Goal: Information Seeking & Learning: Learn about a topic

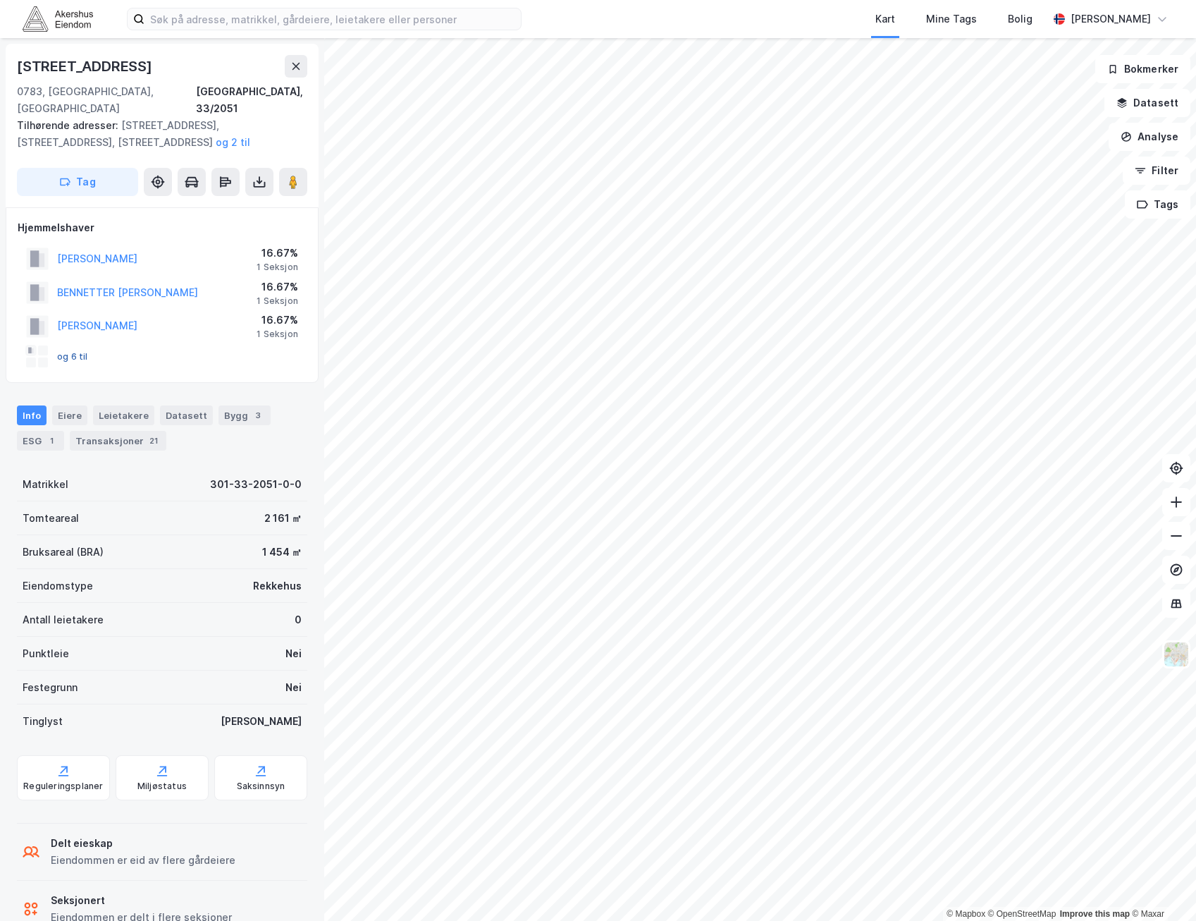
click at [0, 0] on button "og 6 til" at bounding box center [0, 0] width 0 height 0
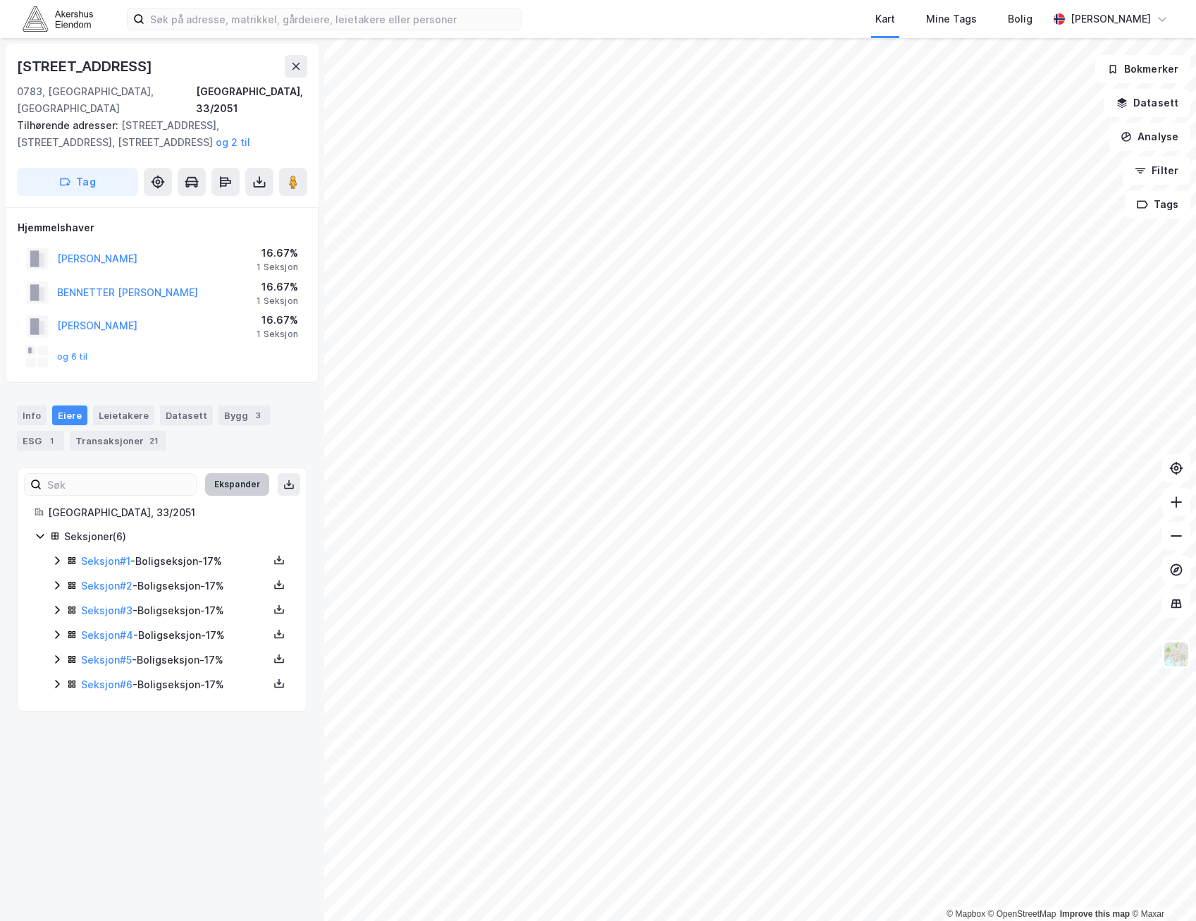
click at [235, 473] on button "Ekspander" at bounding box center [237, 484] width 64 height 23
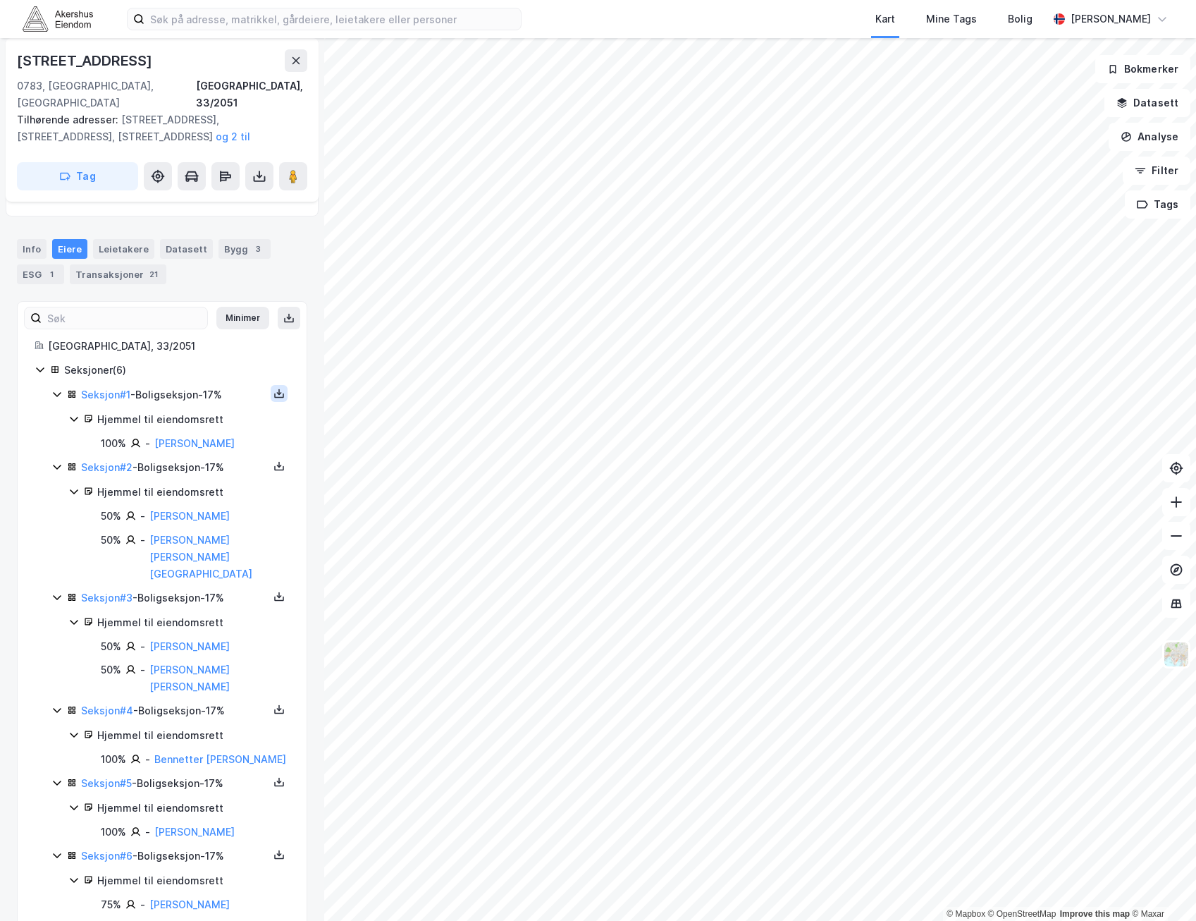
scroll to position [96, 0]
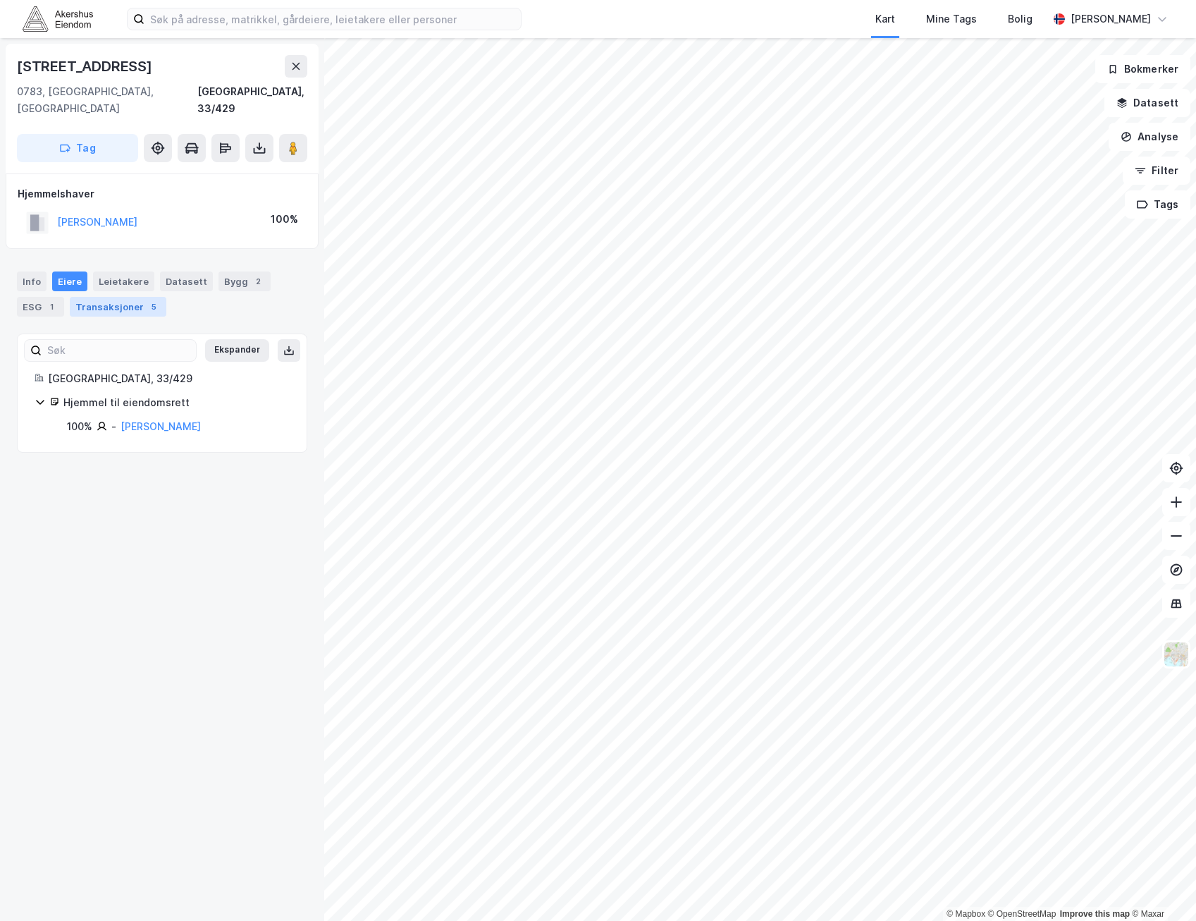
click at [118, 297] on div "Transaksjoner 5" at bounding box center [118, 307] width 97 height 20
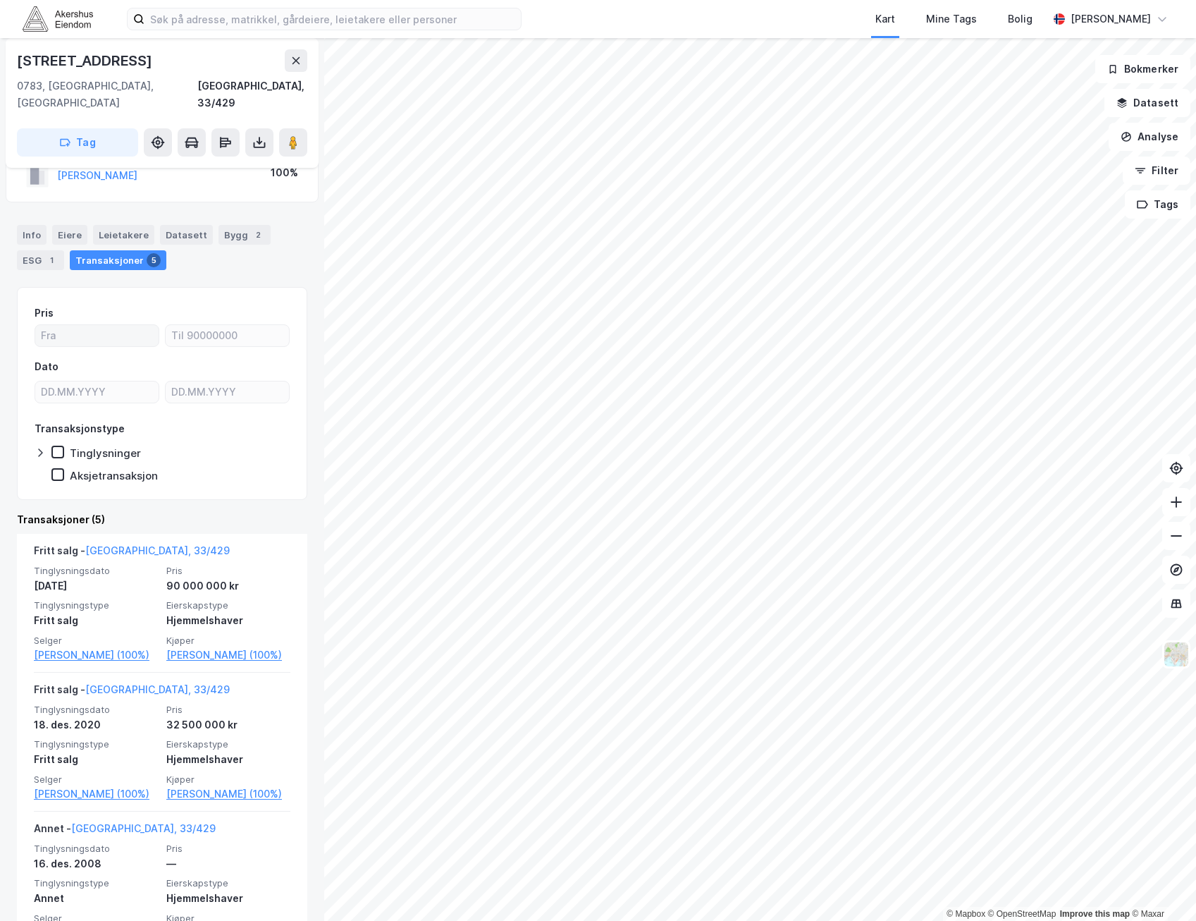
scroll to position [70, 0]
